Goal: Information Seeking & Learning: Understand process/instructions

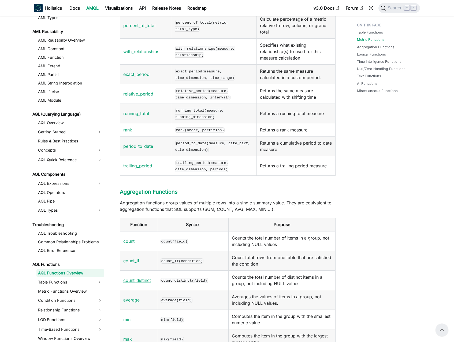
scroll to position [327, 0]
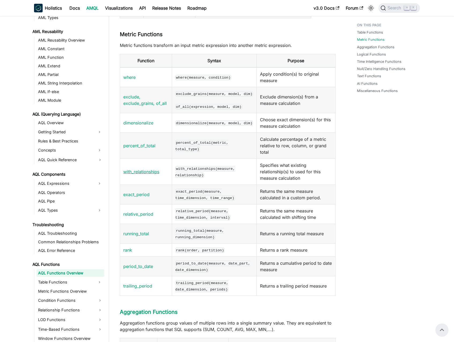
click at [136, 174] on link "with_relationships" at bounding box center [141, 171] width 36 height 5
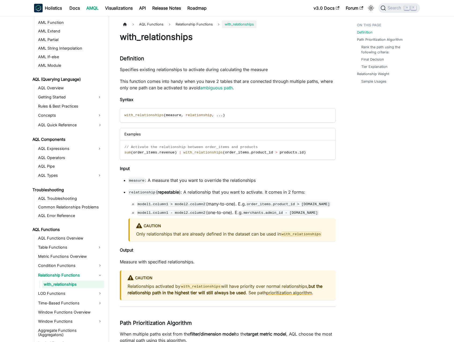
scroll to position [181, 0]
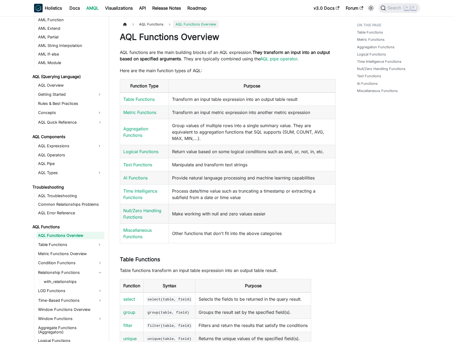
scroll to position [327, 0]
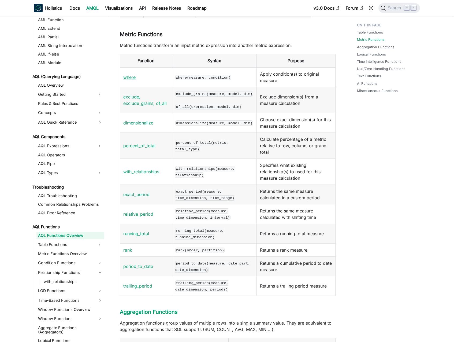
click at [129, 78] on link "where" at bounding box center [129, 77] width 12 height 5
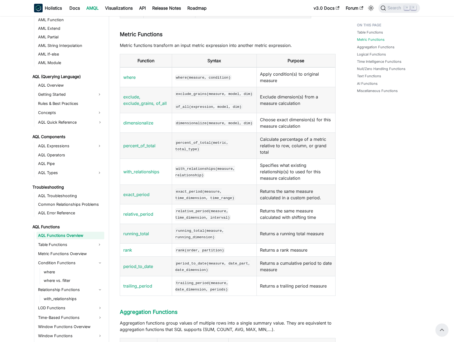
scroll to position [196, 0]
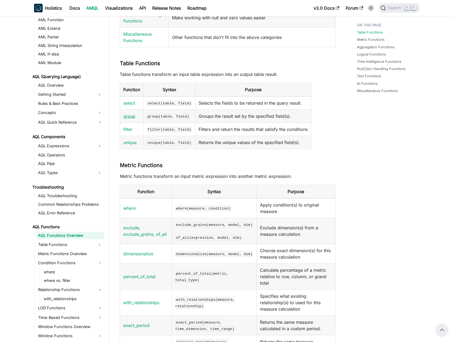
click at [133, 116] on link "group" at bounding box center [129, 115] width 12 height 5
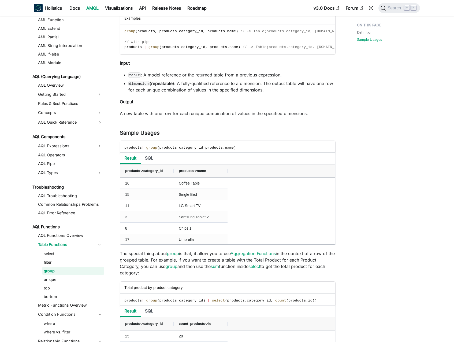
scroll to position [24, 0]
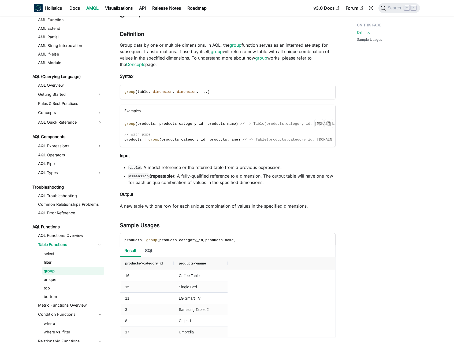
click at [148, 142] on span at bounding box center [147, 140] width 2 height 4
drag, startPoint x: 148, startPoint y: 140, endPoint x: 241, endPoint y: 138, distance: 93.1
click at [241, 138] on span "products | group ( products . category_id , products . name ) // -> Table(produ…" at bounding box center [235, 140] width 223 height 4
copy span "group ( products . category_id , products . name )"
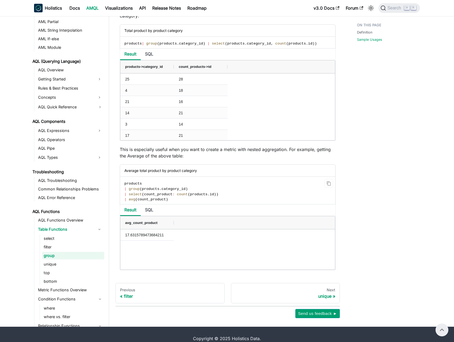
scroll to position [371, 0]
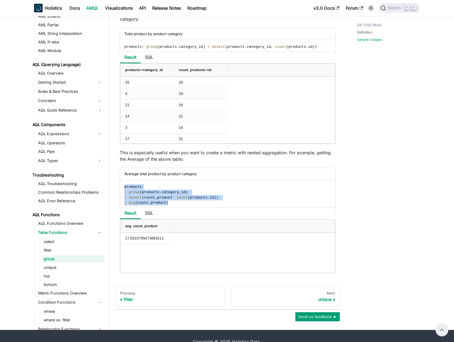
drag, startPoint x: 172, startPoint y: 205, endPoint x: 113, endPoint y: 194, distance: 60.0
copy code "products | group ( products . category_id ) | select ( count_product : count ( …"
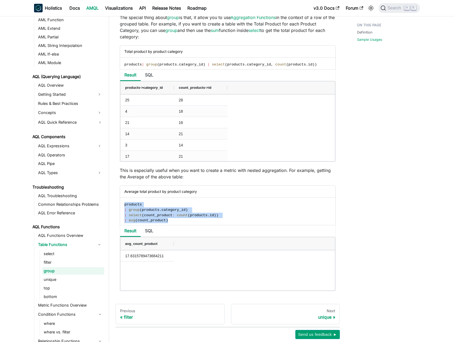
scroll to position [385, 0]
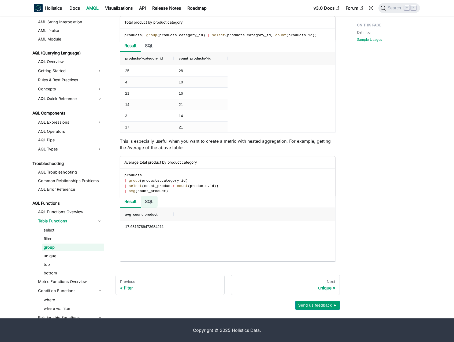
click at [152, 204] on li "SQL" at bounding box center [149, 202] width 17 height 12
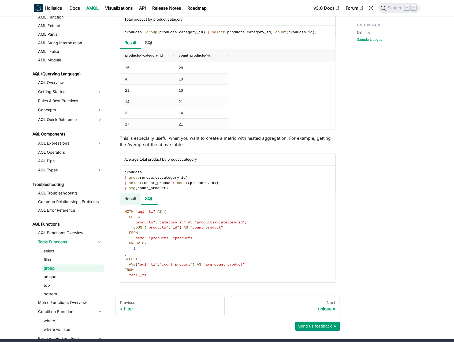
click at [134, 201] on li "Result" at bounding box center [130, 199] width 21 height 12
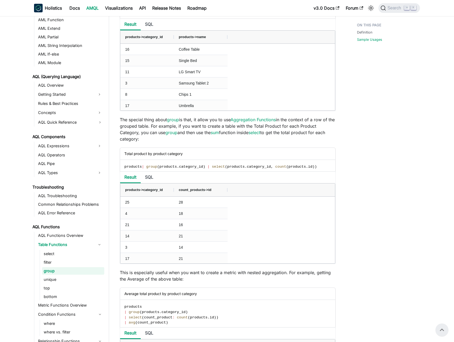
scroll to position [370, 0]
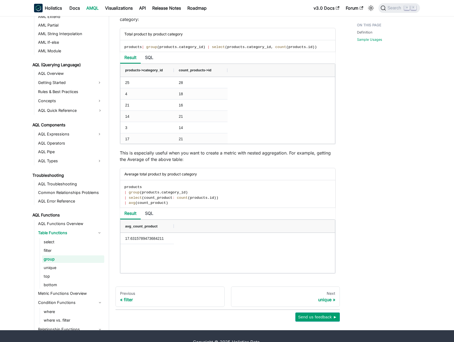
drag, startPoint x: 172, startPoint y: 206, endPoint x: 122, endPoint y: 189, distance: 53.1
click at [122, 189] on code "products | group ( products . category_id ) | select ( count_product : count ( …" at bounding box center [227, 195] width 215 height 30
copy code "products | group ( products . category_id ) | select ( count_product : count ( …"
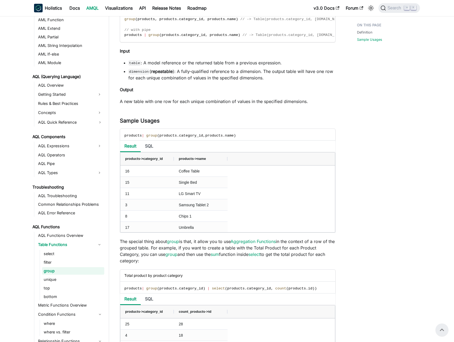
scroll to position [0, 0]
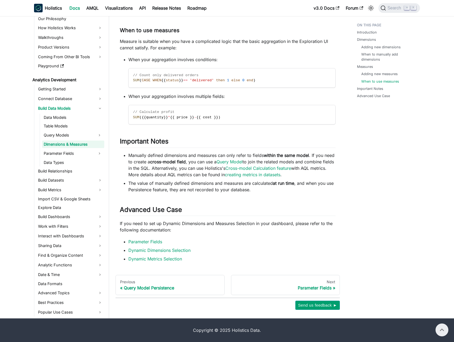
scroll to position [1371, 0]
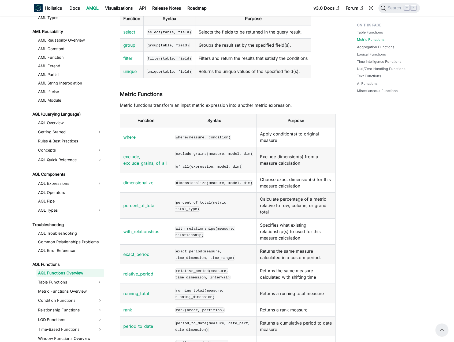
scroll to position [175, 0]
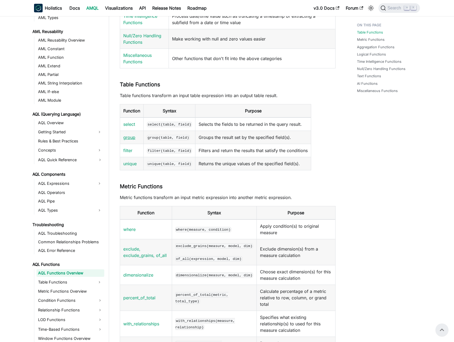
click at [134, 137] on link "group" at bounding box center [129, 137] width 12 height 5
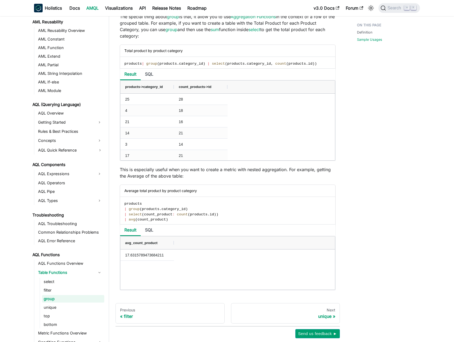
scroll to position [385, 0]
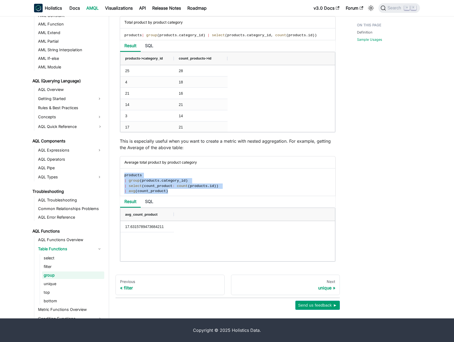
drag, startPoint x: 176, startPoint y: 191, endPoint x: 117, endPoint y: 178, distance: 60.3
copy code "products | group ( products . category_id ) | select ( count_product : count ( …"
click at [148, 204] on li "SQL" at bounding box center [149, 202] width 17 height 12
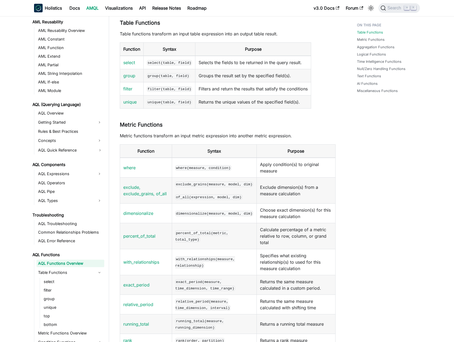
scroll to position [153, 0]
